Goal: Navigation & Orientation: Find specific page/section

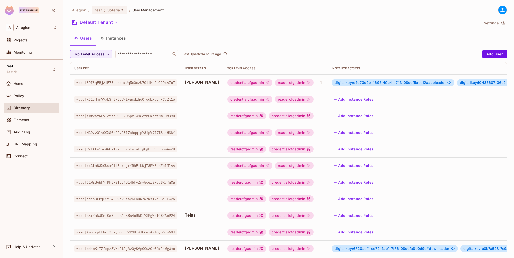
scroll to position [102, 0]
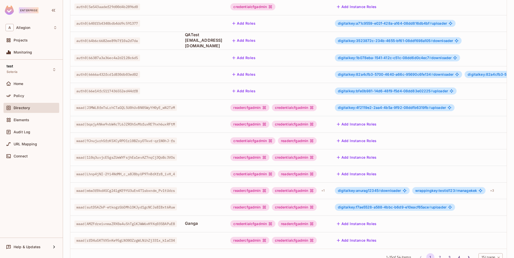
scroll to position [97, 0]
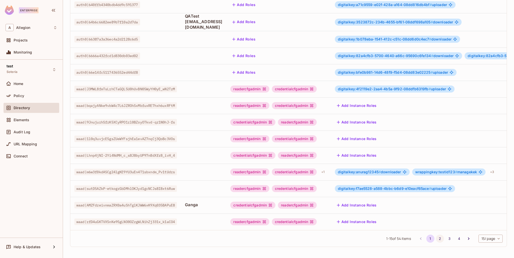
click at [436, 238] on button "2" at bounding box center [440, 239] width 8 height 8
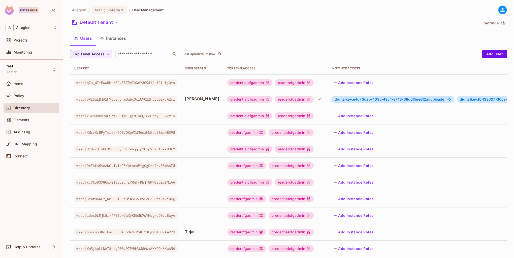
scroll to position [102, 0]
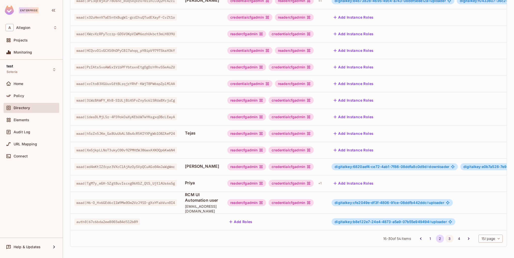
click at [446, 240] on button "3" at bounding box center [449, 239] width 8 height 8
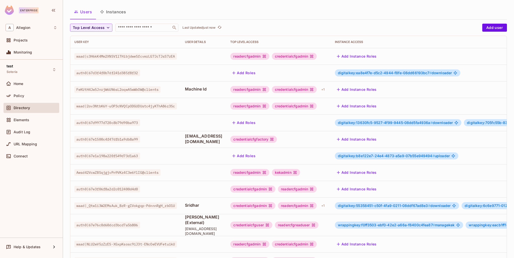
scroll to position [50, 0]
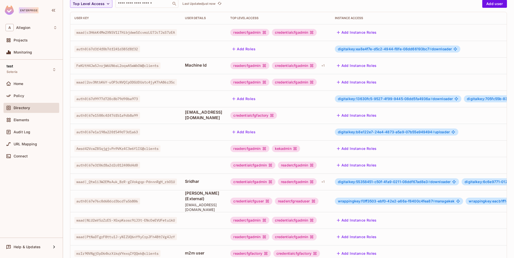
click at [365, 183] on span "digitalkey:55358451-c50f-4fa9-0211-08ddf67ad8e3 #" at bounding box center [384, 182] width 92 height 4
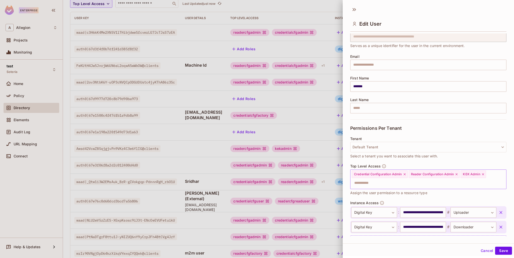
scroll to position [46, 0]
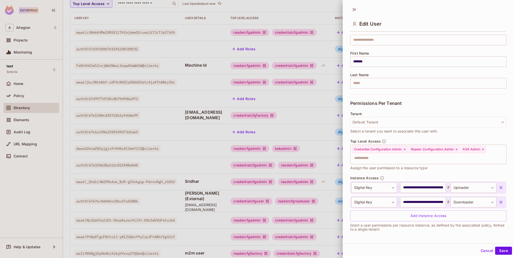
click at [324, 179] on div at bounding box center [257, 129] width 514 height 258
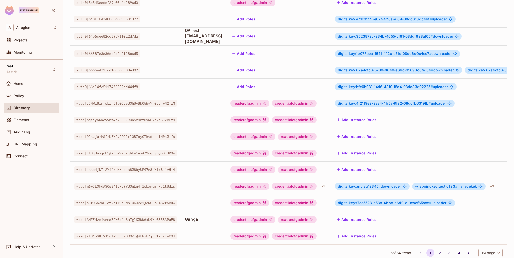
scroll to position [97, 0]
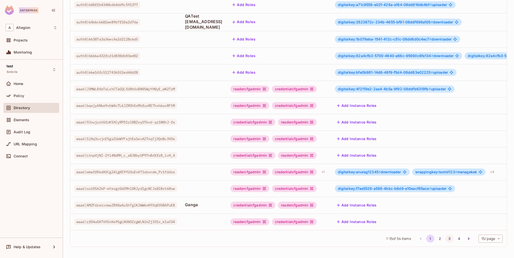
click at [445, 239] on button "3" at bounding box center [449, 239] width 8 height 8
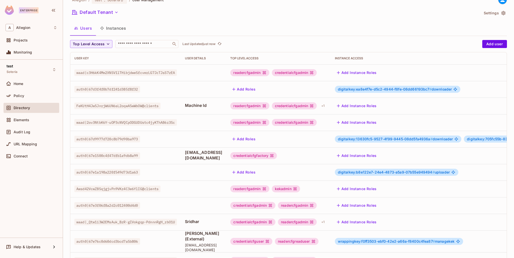
scroll to position [76, 0]
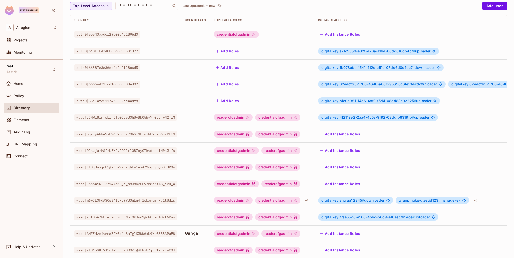
scroll to position [97, 0]
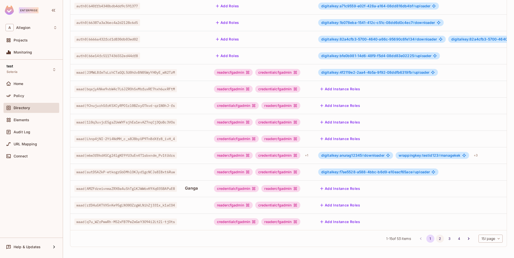
click at [438, 238] on button "2" at bounding box center [440, 239] width 8 height 8
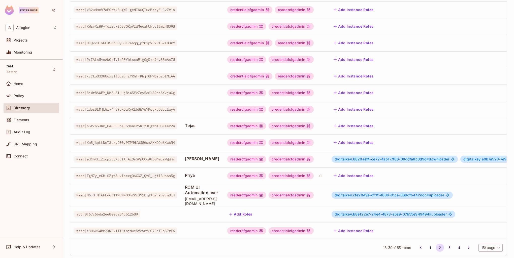
scroll to position [102, 0]
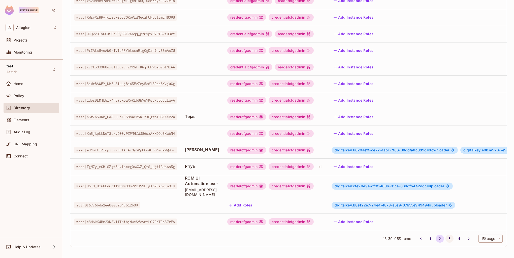
click at [445, 236] on button "3" at bounding box center [449, 239] width 8 height 8
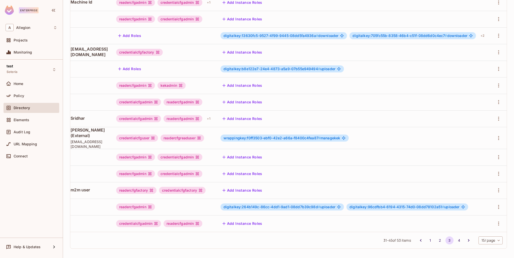
scroll to position [0, 0]
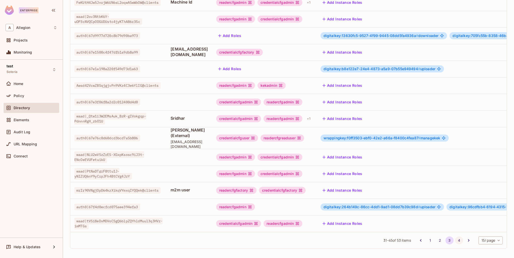
click at [455, 240] on button "4" at bounding box center [459, 241] width 8 height 8
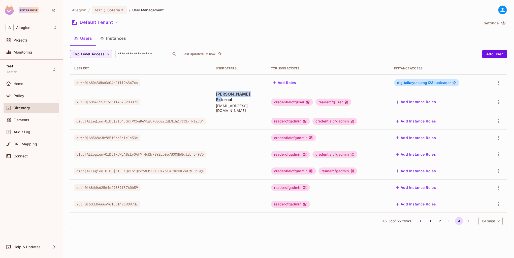
drag, startPoint x: 215, startPoint y: 96, endPoint x: 252, endPoint y: 98, distance: 37.1
click at [252, 98] on td "Shubham External shubhamv1110@gmail.com" at bounding box center [239, 102] width 55 height 22
drag, startPoint x: 215, startPoint y: 104, endPoint x: 264, endPoint y: 104, distance: 48.4
click at [264, 104] on td "Shubham External shubhamv1110@gmail.com" at bounding box center [239, 102] width 55 height 22
click at [262, 113] on td at bounding box center [239, 121] width 55 height 17
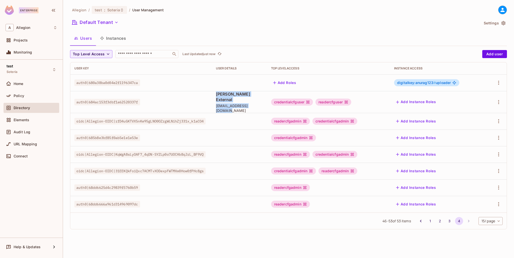
drag, startPoint x: 264, startPoint y: 103, endPoint x: 213, endPoint y: 93, distance: 51.3
click at [213, 93] on td "Shubham External shubhamv1110@gmail.com" at bounding box center [239, 102] width 55 height 22
click at [218, 106] on td "Shubham External shubhamv1110@gmail.com" at bounding box center [239, 102] width 55 height 22
drag, startPoint x: 214, startPoint y: 96, endPoint x: 270, endPoint y: 101, distance: 56.4
click at [267, 101] on td "Shubham External shubhamv1110@gmail.com" at bounding box center [239, 102] width 55 height 22
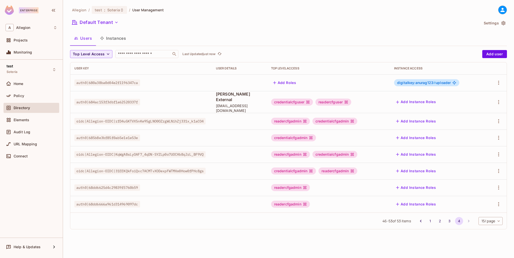
click at [258, 115] on td at bounding box center [239, 121] width 55 height 17
click at [468, 217] on li "pagination navigation" at bounding box center [469, 221] width 10 height 8
click at [429, 217] on button "1" at bounding box center [430, 221] width 8 height 8
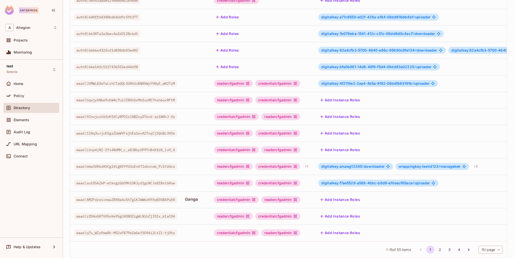
scroll to position [97, 0]
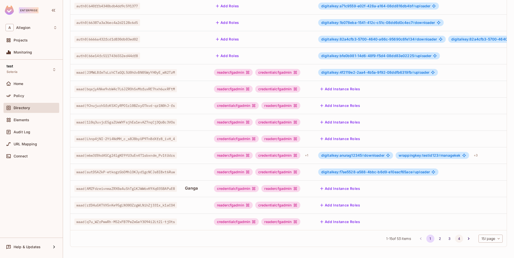
click at [455, 240] on button "4" at bounding box center [459, 239] width 8 height 8
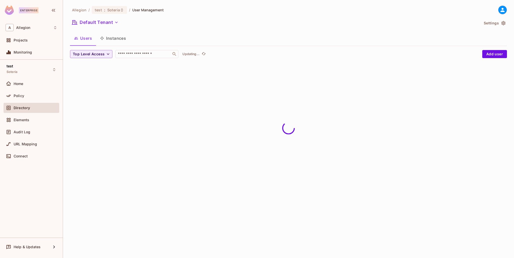
scroll to position [0, 0]
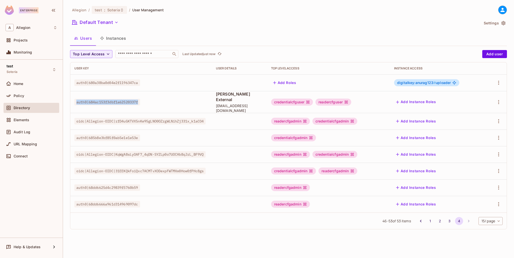
drag, startPoint x: 76, startPoint y: 100, endPoint x: 157, endPoint y: 103, distance: 80.9
click at [157, 103] on td "auth0|684ac153f3dbf1a62520337f" at bounding box center [141, 102] width 142 height 22
click at [155, 130] on td "auth0|685b8e3bf85f0ab5e1e1e53e" at bounding box center [141, 138] width 142 height 17
click at [429, 217] on button "1" at bounding box center [430, 221] width 8 height 8
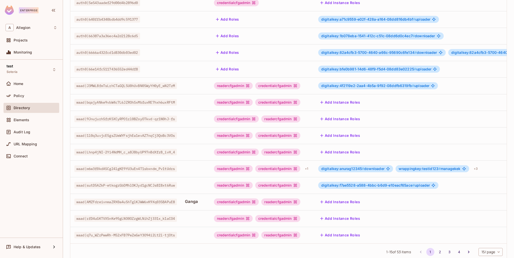
scroll to position [97, 0]
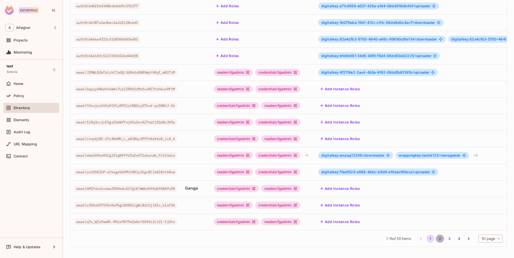
click at [436, 239] on button "2" at bounding box center [440, 239] width 8 height 8
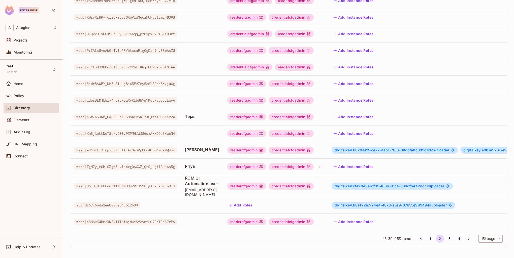
scroll to position [102, 0]
click at [445, 241] on button "3" at bounding box center [449, 239] width 8 height 8
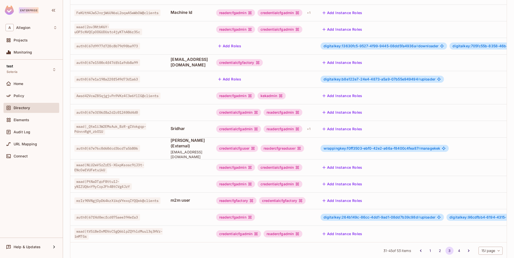
scroll to position [97, 0]
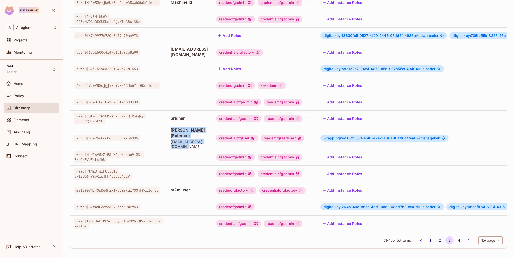
drag, startPoint x: 176, startPoint y: 131, endPoint x: 227, endPoint y: 141, distance: 51.9
click at [208, 141] on div "Shah (External) shah.allegion@gmail.com" at bounding box center [189, 138] width 37 height 22
drag, startPoint x: 173, startPoint y: 182, endPoint x: 197, endPoint y: 184, distance: 24.0
click at [197, 184] on td "m2m user" at bounding box center [189, 190] width 45 height 17
click at [198, 199] on td at bounding box center [189, 207] width 45 height 17
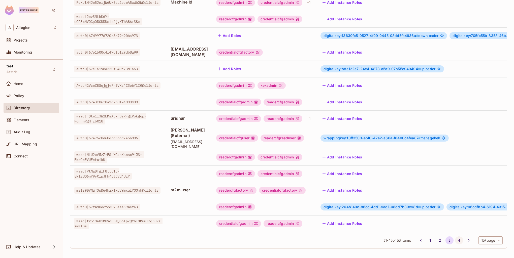
click at [455, 240] on button "4" at bounding box center [459, 241] width 8 height 8
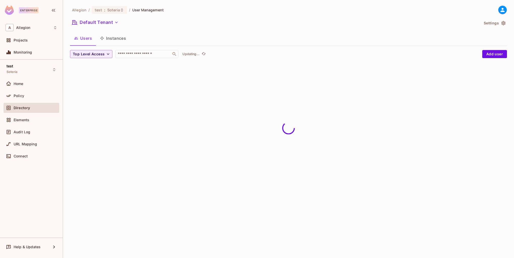
scroll to position [0, 0]
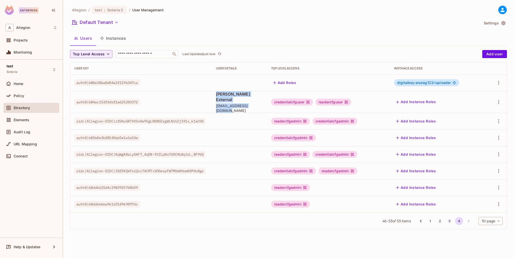
drag, startPoint x: 213, startPoint y: 93, endPoint x: 265, endPoint y: 102, distance: 52.6
click at [265, 102] on td "Shubham External shubhamv1110@gmail.com" at bounding box center [239, 102] width 55 height 22
click at [265, 107] on td "Shubham External shubhamv1110@gmail.com" at bounding box center [239, 102] width 55 height 22
drag, startPoint x: 263, startPoint y: 102, endPoint x: 217, endPoint y: 104, distance: 46.7
click at [217, 104] on span "shubhamv1110@gmail.com" at bounding box center [239, 109] width 47 height 10
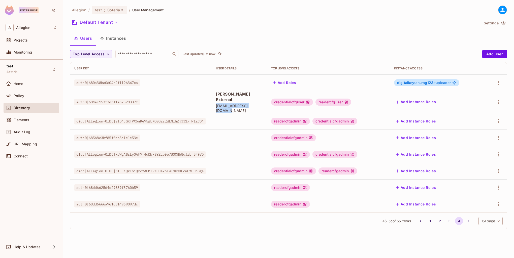
click at [217, 106] on td "Shubham External shubhamv1110@gmail.com" at bounding box center [239, 102] width 55 height 22
drag, startPoint x: 215, startPoint y: 102, endPoint x: 260, endPoint y: 103, distance: 45.4
click at [260, 103] on td "Shubham External shubhamv1110@gmail.com" at bounding box center [239, 102] width 55 height 22
click at [262, 113] on td at bounding box center [239, 121] width 55 height 17
drag, startPoint x: 261, startPoint y: 103, endPoint x: 215, endPoint y: 104, distance: 46.4
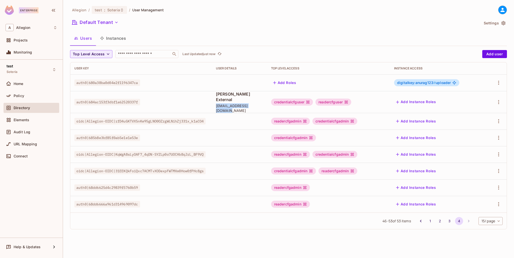
click at [215, 104] on td "Shubham External shubhamv1110@gmail.com" at bounding box center [239, 102] width 55 height 22
click at [215, 113] on td at bounding box center [239, 121] width 55 height 17
drag, startPoint x: 216, startPoint y: 95, endPoint x: 255, endPoint y: 95, distance: 39.1
click at [255, 95] on td "Shubham External shubhamv1110@gmail.com" at bounding box center [239, 102] width 55 height 22
drag, startPoint x: 265, startPoint y: 103, endPoint x: 206, endPoint y: 93, distance: 60.1
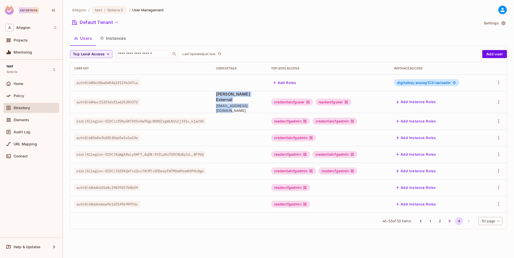
click at [206, 93] on tr "auth0|684ac153f3dbf1a62520337f Shubham External shubhamv1110@gmail.com credenti…" at bounding box center [288, 102] width 436 height 22
click at [226, 113] on td at bounding box center [239, 121] width 55 height 17
click at [447, 217] on button "3" at bounding box center [449, 221] width 8 height 8
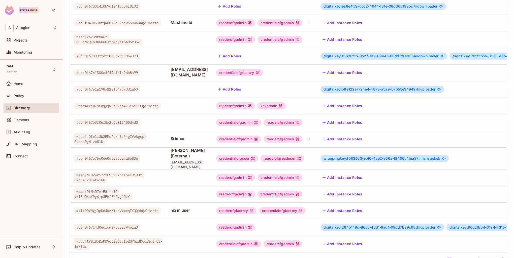
scroll to position [97, 0]
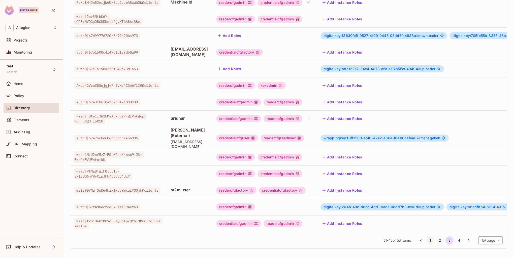
click at [427, 242] on button "1" at bounding box center [430, 241] width 8 height 8
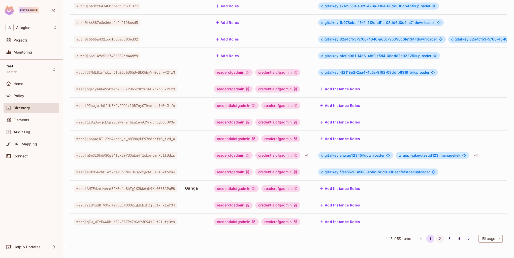
click at [437, 239] on button "2" at bounding box center [440, 239] width 8 height 8
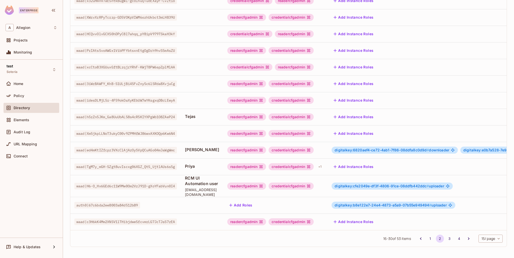
scroll to position [102, 0]
click at [445, 238] on button "3" at bounding box center [449, 239] width 8 height 8
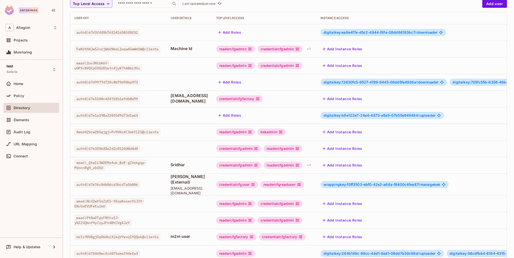
scroll to position [76, 0]
